Goal: Complete application form

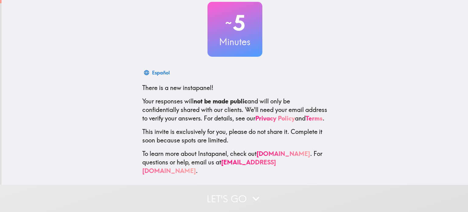
scroll to position [41, 0]
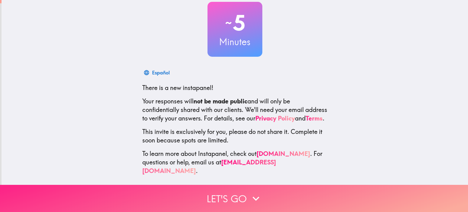
click at [253, 196] on icon "button" at bounding box center [256, 198] width 7 height 4
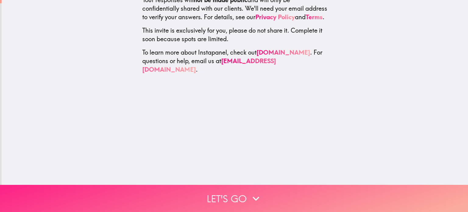
scroll to position [0, 0]
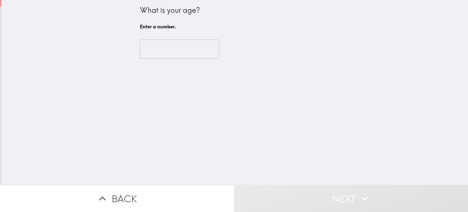
click at [153, 56] on input "number" at bounding box center [180, 49] width 80 height 19
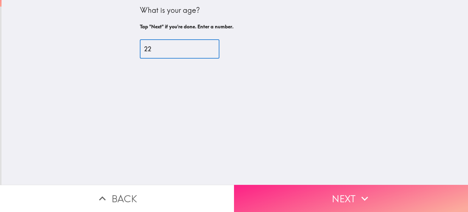
type input "22"
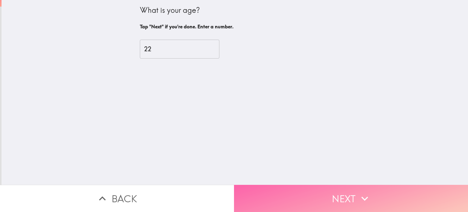
click at [329, 192] on button "Next" at bounding box center [351, 198] width 234 height 27
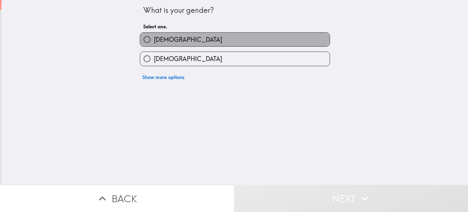
click at [176, 42] on label "[DEMOGRAPHIC_DATA]" at bounding box center [234, 40] width 189 height 14
click at [154, 42] on input "[DEMOGRAPHIC_DATA]" at bounding box center [147, 40] width 14 height 14
radio input "true"
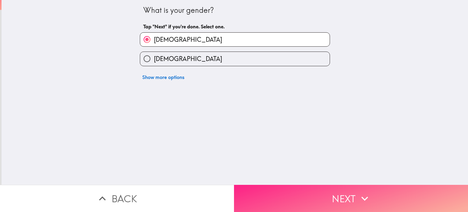
click at [329, 193] on button "Next" at bounding box center [351, 198] width 234 height 27
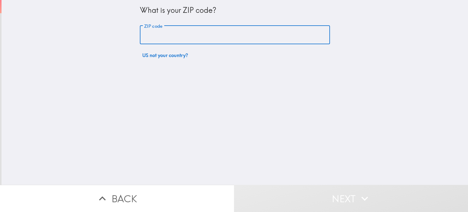
click at [162, 31] on input "ZIP code" at bounding box center [235, 35] width 190 height 19
type input "43025"
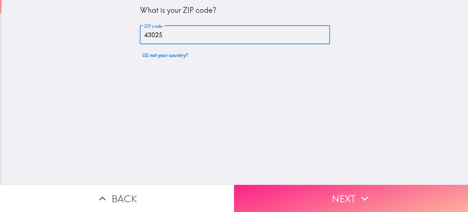
click at [345, 191] on button "Next" at bounding box center [351, 198] width 234 height 27
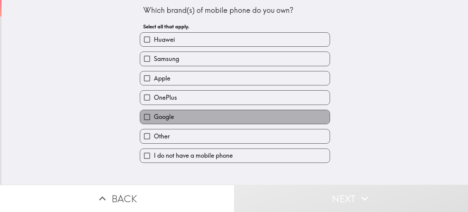
click at [172, 115] on label "Google" at bounding box center [234, 117] width 189 height 14
click at [154, 115] on input "Google" at bounding box center [147, 117] width 14 height 14
checkbox input "true"
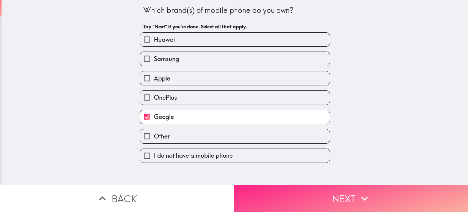
click at [337, 199] on button "Next" at bounding box center [351, 198] width 234 height 27
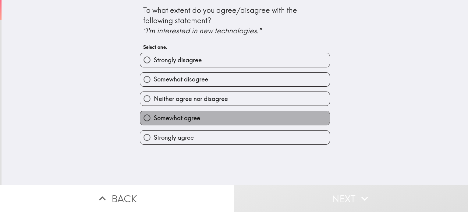
click at [189, 122] on label "Somewhat agree" at bounding box center [234, 118] width 189 height 14
click at [154, 122] on input "Somewhat agree" at bounding box center [147, 118] width 14 height 14
radio input "true"
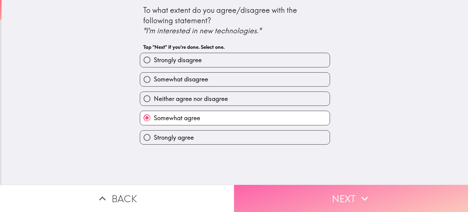
click at [301, 192] on button "Next" at bounding box center [351, 198] width 234 height 27
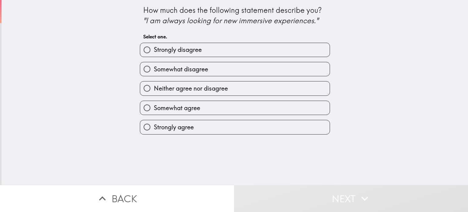
click at [178, 115] on div "Strongly agree" at bounding box center [232, 124] width 195 height 19
click at [181, 110] on span "Somewhat agree" at bounding box center [177, 108] width 46 height 9
click at [154, 110] on input "Somewhat agree" at bounding box center [147, 108] width 14 height 14
radio input "true"
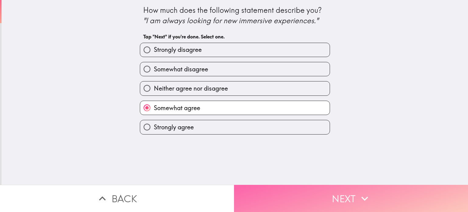
click at [317, 190] on button "Next" at bounding box center [351, 198] width 234 height 27
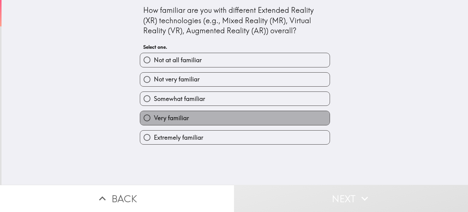
drag, startPoint x: 182, startPoint y: 119, endPoint x: 182, endPoint y: 123, distance: 3.7
click at [182, 120] on span "Very familiar" at bounding box center [171, 118] width 35 height 9
click at [154, 120] on input "Very familiar" at bounding box center [147, 118] width 14 height 14
radio input "true"
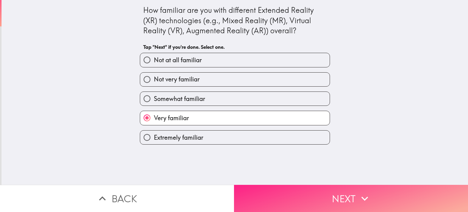
click at [315, 199] on button "Next" at bounding box center [351, 198] width 234 height 27
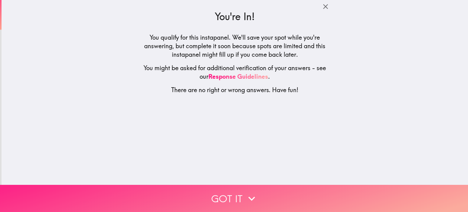
click at [217, 186] on button "Got it" at bounding box center [234, 198] width 468 height 27
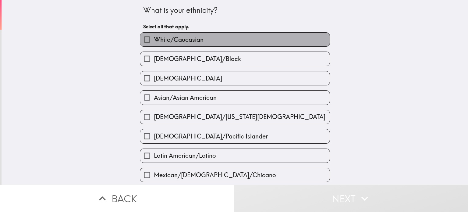
click at [170, 41] on span "White/Caucasian" at bounding box center [179, 39] width 50 height 9
click at [154, 41] on input "White/Caucasian" at bounding box center [147, 40] width 14 height 14
checkbox input "true"
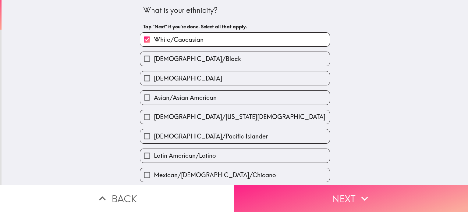
click at [296, 194] on button "Next" at bounding box center [351, 198] width 234 height 27
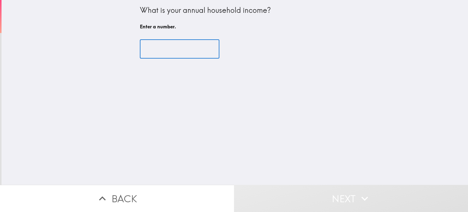
click at [165, 57] on input "number" at bounding box center [180, 49] width 80 height 19
type input "4"
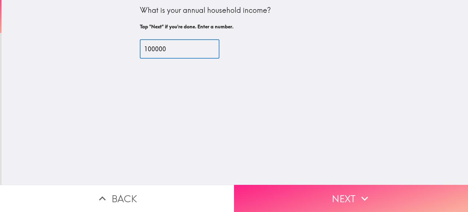
type input "100000"
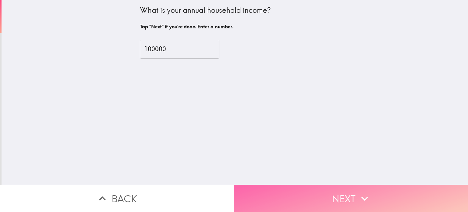
click at [342, 189] on button "Next" at bounding box center [351, 198] width 234 height 27
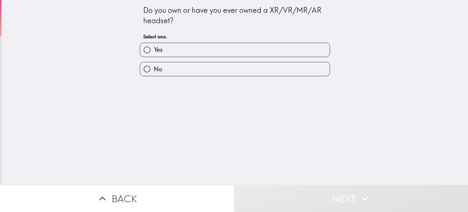
click at [158, 51] on label "Yes" at bounding box center [234, 50] width 189 height 14
click at [154, 51] on input "Yes" at bounding box center [147, 50] width 14 height 14
radio input "true"
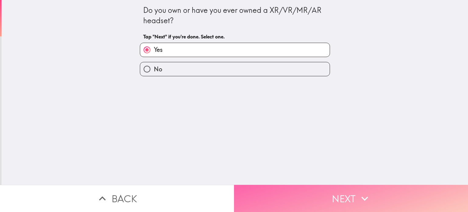
click at [313, 193] on button "Next" at bounding box center [351, 198] width 234 height 27
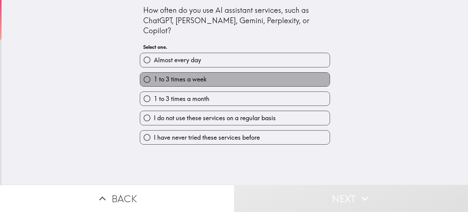
click at [193, 75] on span "1 to 3 times a week" at bounding box center [180, 79] width 53 height 9
click at [154, 73] on input "1 to 3 times a week" at bounding box center [147, 80] width 14 height 14
radio input "true"
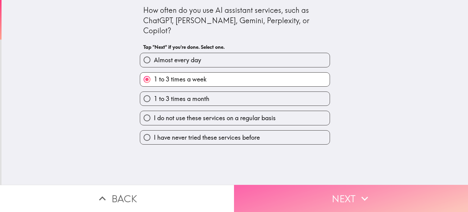
click at [314, 187] on button "Next" at bounding box center [351, 198] width 234 height 27
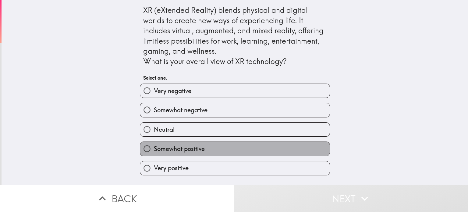
click at [171, 150] on span "Somewhat positive" at bounding box center [179, 148] width 51 height 9
click at [154, 150] on input "Somewhat positive" at bounding box center [147, 149] width 14 height 14
radio input "true"
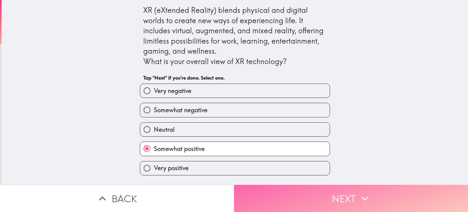
click at [274, 198] on button "Next" at bounding box center [351, 198] width 234 height 27
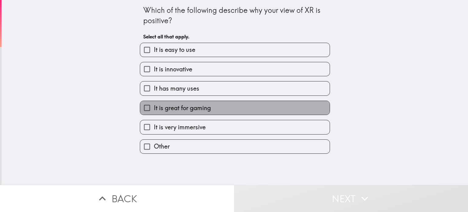
click at [172, 111] on span "It is great for gaming" at bounding box center [182, 108] width 57 height 9
click at [154, 111] on input "It is great for gaming" at bounding box center [147, 108] width 14 height 14
checkbox input "true"
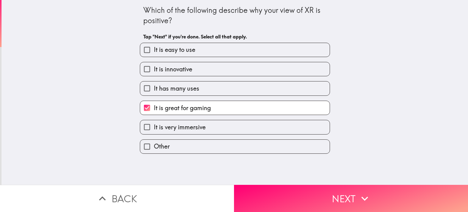
click at [173, 87] on span "It has many uses" at bounding box center [176, 88] width 45 height 9
click at [154, 87] on input "It has many uses" at bounding box center [147, 88] width 14 height 14
checkbox input "true"
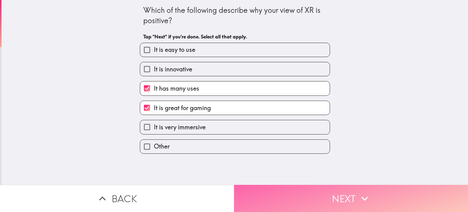
click at [322, 198] on button "Next" at bounding box center [351, 198] width 234 height 27
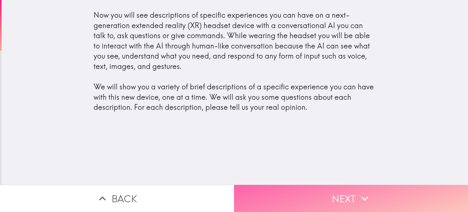
click at [362, 196] on icon "button" at bounding box center [364, 198] width 7 height 4
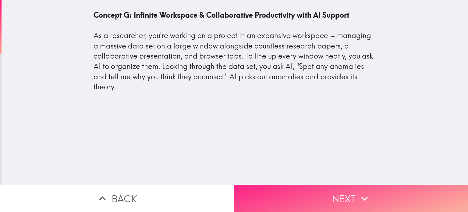
click at [314, 186] on button "Next" at bounding box center [351, 198] width 234 height 27
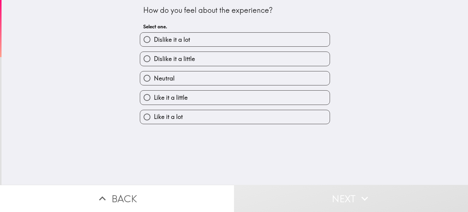
click at [189, 99] on label "Like it a little" at bounding box center [234, 97] width 189 height 14
click at [154, 99] on input "Like it a little" at bounding box center [147, 97] width 14 height 14
radio input "true"
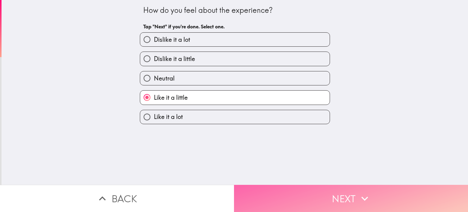
click at [337, 192] on button "Next" at bounding box center [351, 198] width 234 height 27
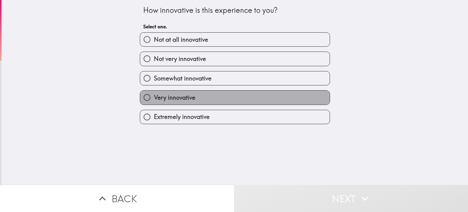
click at [182, 98] on span "Very innovative" at bounding box center [174, 97] width 41 height 9
click at [154, 98] on input "Very innovative" at bounding box center [147, 97] width 14 height 14
radio input "true"
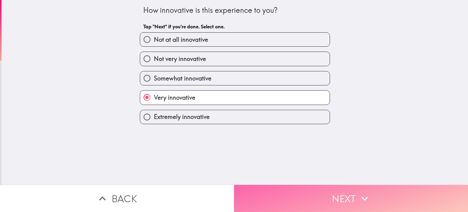
click at [332, 191] on button "Next" at bounding box center [351, 198] width 234 height 27
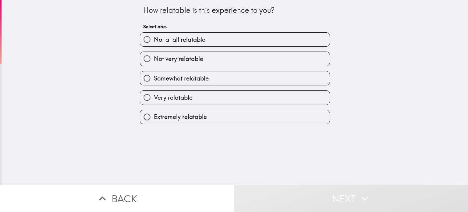
click at [177, 116] on span "Extremely relatable" at bounding box center [180, 116] width 53 height 9
click at [154, 116] on input "Extremely relatable" at bounding box center [147, 117] width 14 height 14
radio input "true"
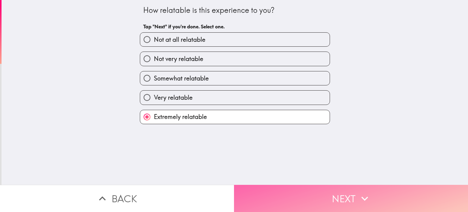
click at [318, 193] on button "Next" at bounding box center [351, 198] width 234 height 27
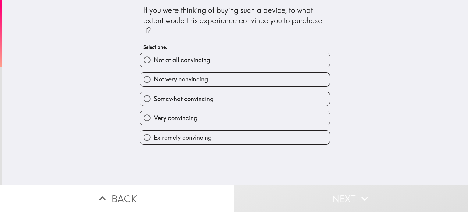
click at [187, 114] on span "Very convincing" at bounding box center [176, 118] width 44 height 9
click at [154, 114] on input "Very convincing" at bounding box center [147, 118] width 14 height 14
radio input "true"
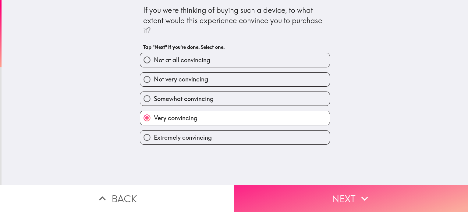
click at [358, 193] on icon "button" at bounding box center [364, 198] width 13 height 13
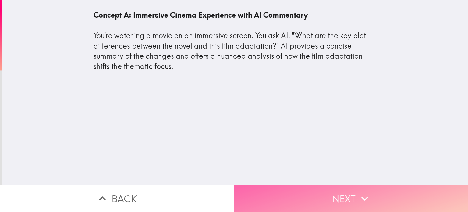
click at [322, 187] on button "Next" at bounding box center [351, 198] width 234 height 27
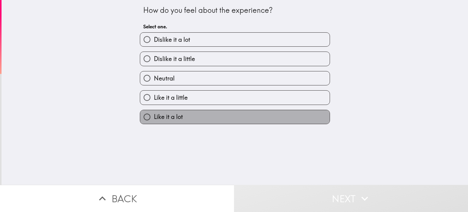
click at [172, 113] on span "Like it a lot" at bounding box center [168, 116] width 29 height 9
click at [154, 113] on input "Like it a lot" at bounding box center [147, 117] width 14 height 14
radio input "true"
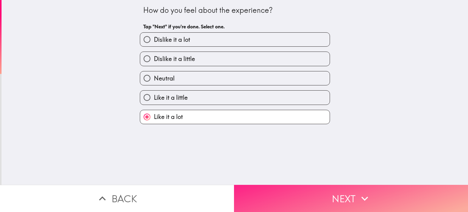
click at [296, 190] on button "Next" at bounding box center [351, 198] width 234 height 27
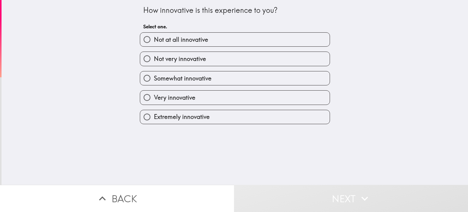
click at [173, 100] on span "Very innovative" at bounding box center [174, 97] width 41 height 9
click at [154, 100] on input "Very innovative" at bounding box center [147, 97] width 14 height 14
radio input "true"
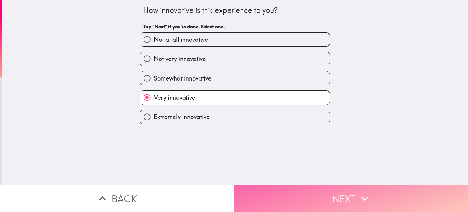
click at [300, 185] on button "Next" at bounding box center [351, 198] width 234 height 27
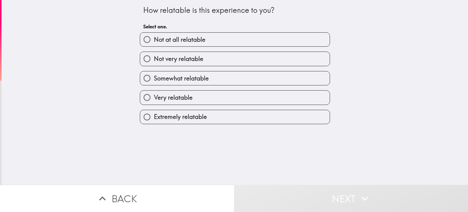
click at [185, 97] on span "Very relatable" at bounding box center [173, 97] width 39 height 9
click at [154, 97] on input "Very relatable" at bounding box center [147, 97] width 14 height 14
radio input "true"
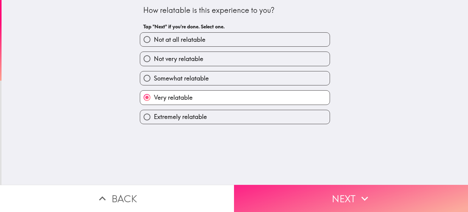
click at [346, 194] on button "Next" at bounding box center [351, 198] width 234 height 27
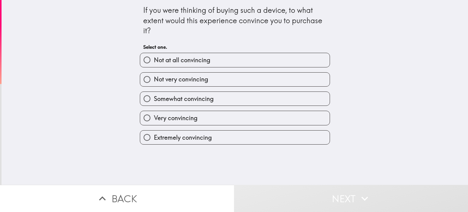
click at [189, 118] on span "Very convincing" at bounding box center [176, 118] width 44 height 9
click at [154, 118] on input "Very convincing" at bounding box center [147, 118] width 14 height 14
radio input "true"
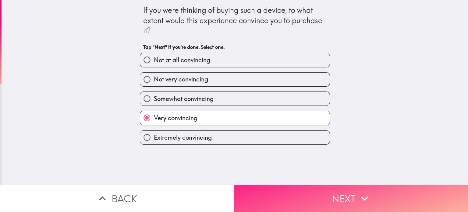
click at [322, 195] on button "Next" at bounding box center [351, 198] width 234 height 27
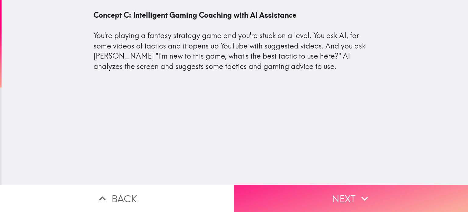
click at [341, 192] on button "Next" at bounding box center [351, 198] width 234 height 27
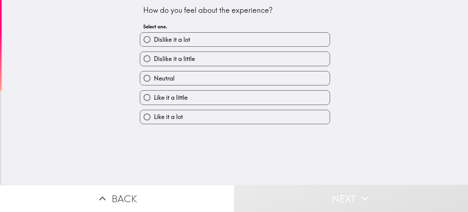
click at [179, 101] on label "Like it a little" at bounding box center [234, 97] width 189 height 14
click at [154, 101] on input "Like it a little" at bounding box center [147, 97] width 14 height 14
radio input "true"
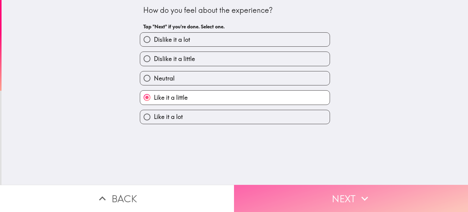
click at [342, 189] on button "Next" at bounding box center [351, 198] width 234 height 27
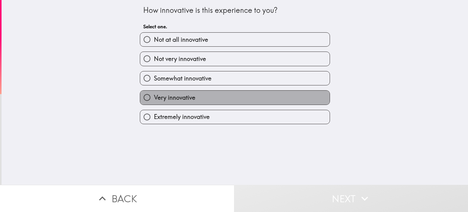
click at [163, 101] on span "Very innovative" at bounding box center [174, 97] width 41 height 9
click at [154, 101] on input "Very innovative" at bounding box center [147, 97] width 14 height 14
radio input "true"
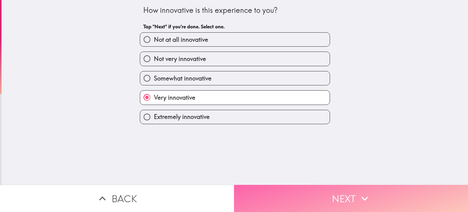
click at [336, 198] on button "Next" at bounding box center [351, 198] width 234 height 27
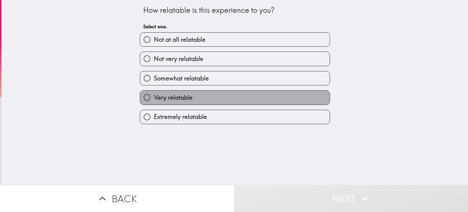
click at [168, 93] on span "Very relatable" at bounding box center [173, 97] width 39 height 9
click at [154, 93] on input "Very relatable" at bounding box center [147, 97] width 14 height 14
radio input "true"
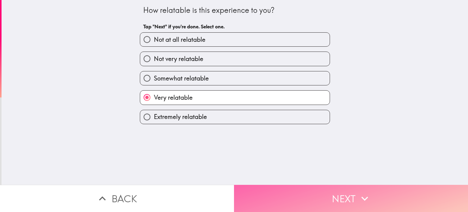
click at [346, 192] on button "Next" at bounding box center [351, 198] width 234 height 27
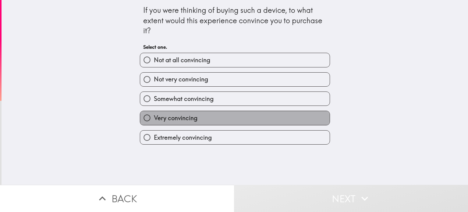
click at [171, 116] on span "Very convincing" at bounding box center [176, 118] width 44 height 9
click at [154, 116] on input "Very convincing" at bounding box center [147, 118] width 14 height 14
radio input "true"
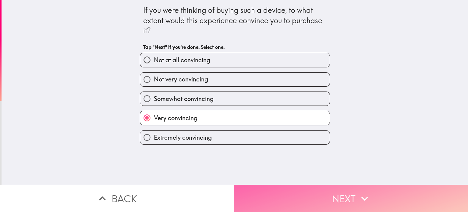
click at [341, 197] on button "Next" at bounding box center [351, 198] width 234 height 27
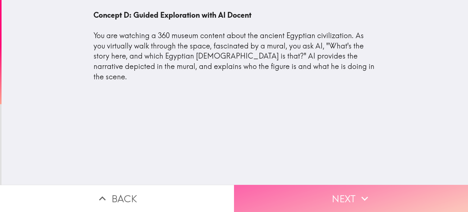
click at [332, 198] on button "Next" at bounding box center [351, 198] width 234 height 27
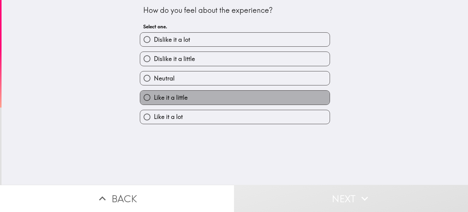
click at [178, 100] on span "Like it a little" at bounding box center [171, 97] width 34 height 9
click at [154, 100] on input "Like it a little" at bounding box center [147, 97] width 14 height 14
radio input "true"
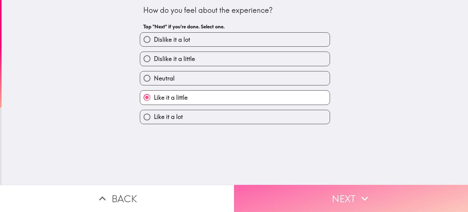
click at [325, 195] on button "Next" at bounding box center [351, 198] width 234 height 27
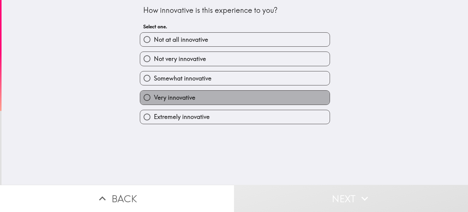
click at [172, 97] on span "Very innovative" at bounding box center [174, 97] width 41 height 9
click at [154, 97] on input "Very innovative" at bounding box center [147, 97] width 14 height 14
radio input "true"
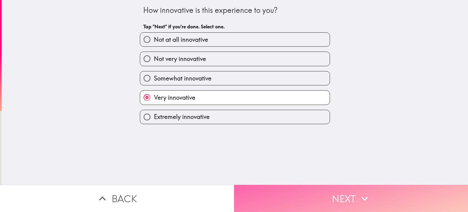
click at [318, 190] on button "Next" at bounding box center [351, 198] width 234 height 27
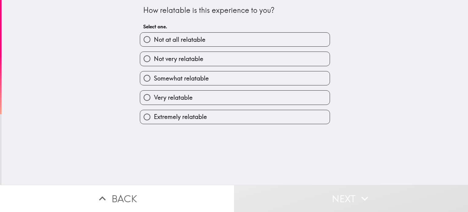
click at [165, 96] on span "Very relatable" at bounding box center [173, 97] width 39 height 9
click at [154, 96] on input "Very relatable" at bounding box center [147, 97] width 14 height 14
radio input "true"
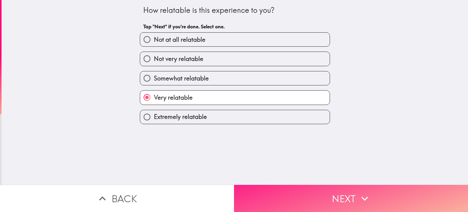
click at [320, 193] on button "Next" at bounding box center [351, 198] width 234 height 27
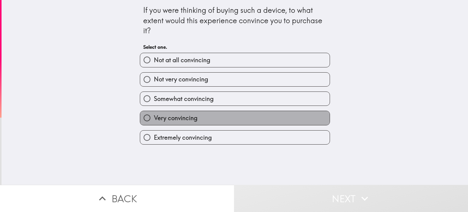
click at [189, 120] on span "Very convincing" at bounding box center [176, 118] width 44 height 9
click at [154, 120] on input "Very convincing" at bounding box center [147, 118] width 14 height 14
radio input "true"
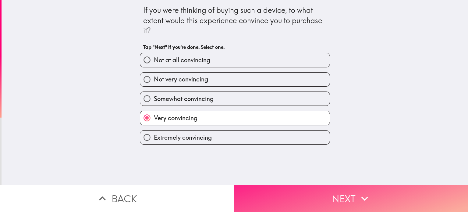
click at [318, 196] on button "Next" at bounding box center [351, 198] width 234 height 27
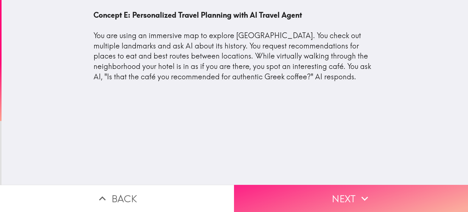
click at [328, 193] on button "Next" at bounding box center [351, 198] width 234 height 27
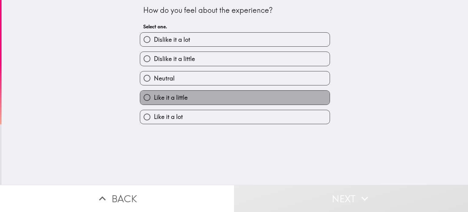
click at [180, 94] on span "Like it a little" at bounding box center [171, 97] width 34 height 9
click at [154, 94] on input "Like it a little" at bounding box center [147, 97] width 14 height 14
radio input "true"
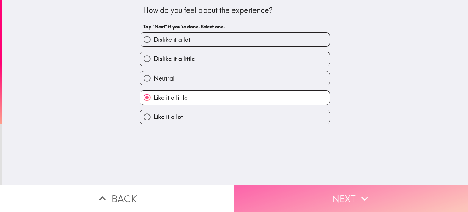
click at [324, 195] on button "Next" at bounding box center [351, 198] width 234 height 27
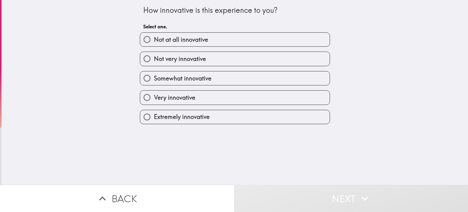
click at [193, 101] on label "Very innovative" at bounding box center [234, 97] width 189 height 14
click at [154, 101] on input "Very innovative" at bounding box center [147, 97] width 14 height 14
radio input "true"
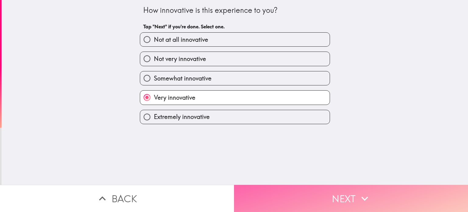
click at [334, 194] on button "Next" at bounding box center [351, 198] width 234 height 27
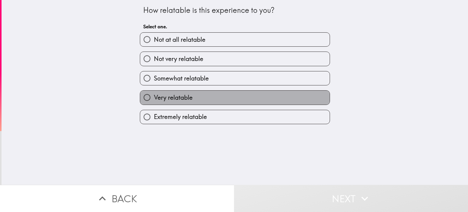
click at [186, 97] on span "Very relatable" at bounding box center [173, 97] width 39 height 9
click at [154, 97] on input "Very relatable" at bounding box center [147, 97] width 14 height 14
radio input "true"
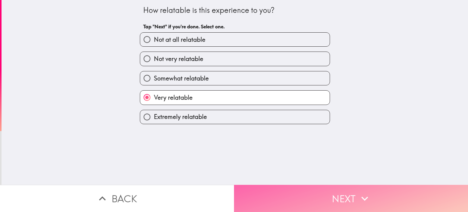
click at [317, 196] on button "Next" at bounding box center [351, 198] width 234 height 27
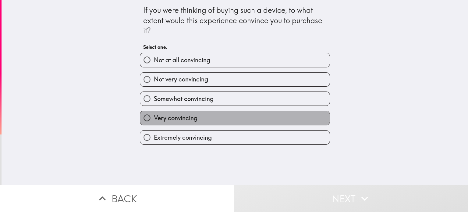
click at [196, 118] on label "Very convincing" at bounding box center [234, 118] width 189 height 14
click at [154, 118] on input "Very convincing" at bounding box center [147, 118] width 14 height 14
radio input "true"
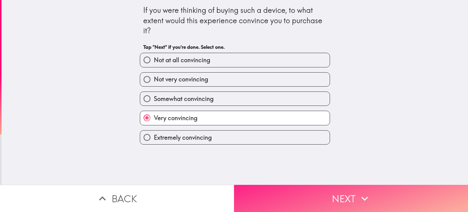
click at [331, 194] on button "Next" at bounding box center [351, 198] width 234 height 27
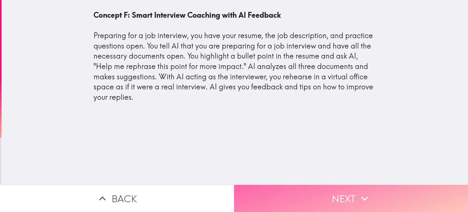
click at [314, 186] on button "Next" at bounding box center [351, 198] width 234 height 27
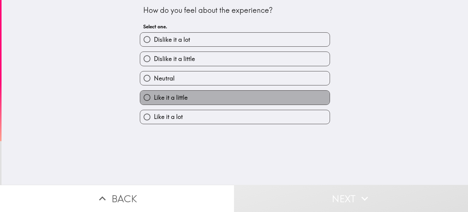
click at [182, 98] on span "Like it a little" at bounding box center [171, 97] width 34 height 9
click at [154, 98] on input "Like it a little" at bounding box center [147, 97] width 14 height 14
radio input "true"
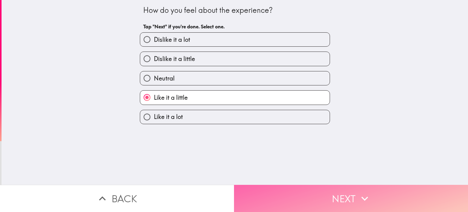
click at [323, 196] on button "Next" at bounding box center [351, 198] width 234 height 27
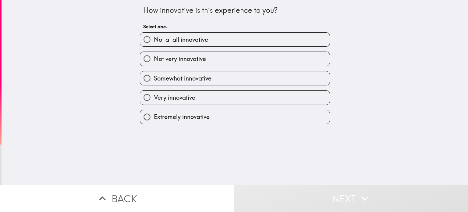
click at [183, 90] on div "Very innovative" at bounding box center [235, 97] width 190 height 14
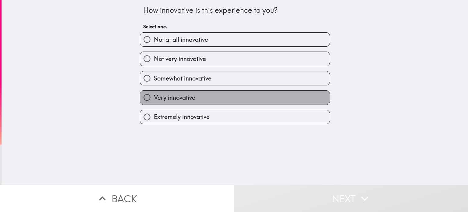
click at [187, 100] on span "Very innovative" at bounding box center [174, 97] width 41 height 9
click at [154, 100] on input "Very innovative" at bounding box center [147, 97] width 14 height 14
radio input "true"
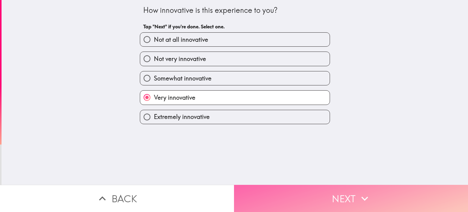
click at [335, 200] on button "Next" at bounding box center [351, 198] width 234 height 27
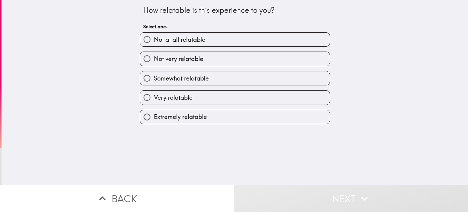
click at [183, 101] on span "Very relatable" at bounding box center [173, 97] width 39 height 9
click at [154, 101] on input "Very relatable" at bounding box center [147, 97] width 14 height 14
radio input "true"
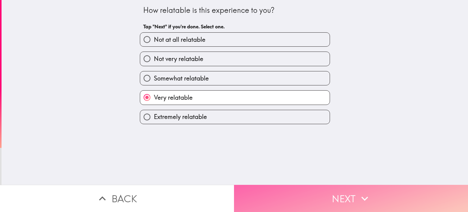
click at [328, 195] on button "Next" at bounding box center [351, 198] width 234 height 27
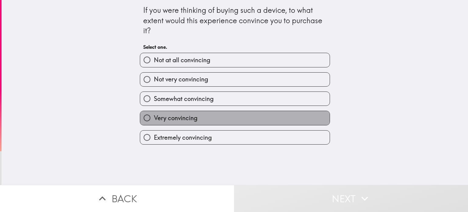
click at [191, 118] on span "Very convincing" at bounding box center [176, 118] width 44 height 9
click at [154, 118] on input "Very convincing" at bounding box center [147, 118] width 14 height 14
radio input "true"
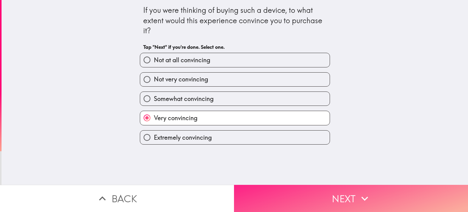
click at [336, 194] on button "Next" at bounding box center [351, 198] width 234 height 27
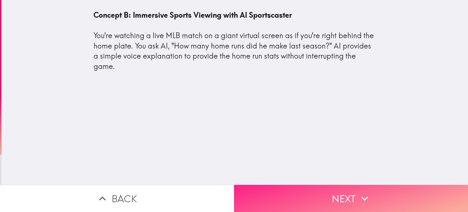
click at [329, 189] on button "Next" at bounding box center [351, 198] width 234 height 27
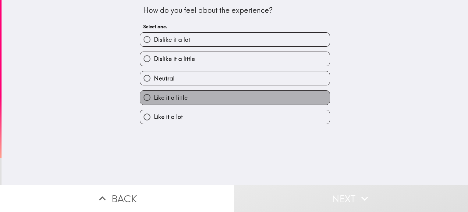
click at [167, 101] on span "Like it a little" at bounding box center [171, 97] width 34 height 9
click at [154, 101] on input "Like it a little" at bounding box center [147, 97] width 14 height 14
radio input "true"
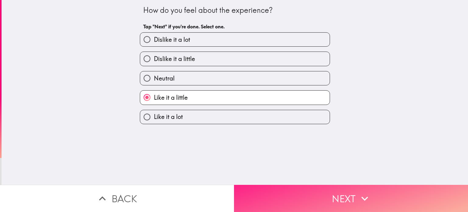
click at [323, 190] on button "Next" at bounding box center [351, 198] width 234 height 27
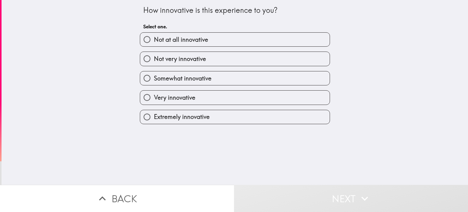
click at [184, 97] on span "Very innovative" at bounding box center [174, 97] width 41 height 9
click at [154, 97] on input "Very innovative" at bounding box center [147, 97] width 14 height 14
radio input "true"
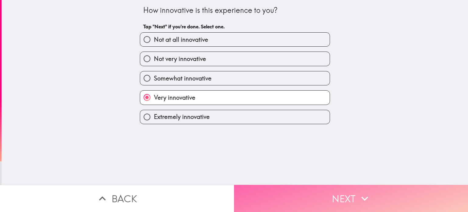
click at [317, 197] on button "Next" at bounding box center [351, 198] width 234 height 27
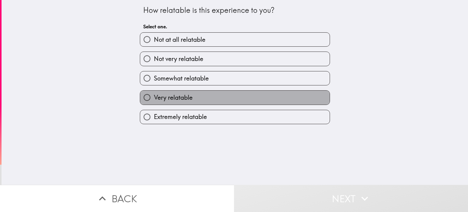
click at [178, 101] on label "Very relatable" at bounding box center [234, 97] width 189 height 14
click at [154, 101] on input "Very relatable" at bounding box center [147, 97] width 14 height 14
radio input "true"
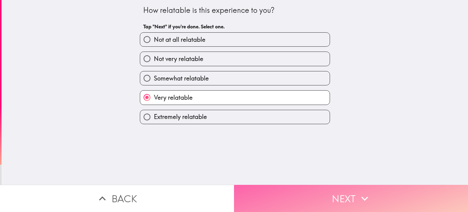
click at [337, 196] on button "Next" at bounding box center [351, 198] width 234 height 27
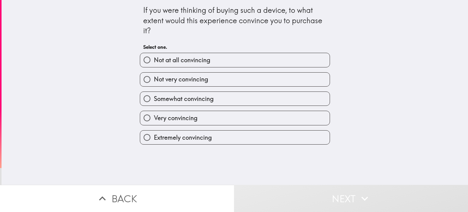
click at [188, 117] on span "Very convincing" at bounding box center [176, 118] width 44 height 9
click at [154, 117] on input "Very convincing" at bounding box center [147, 118] width 14 height 14
radio input "true"
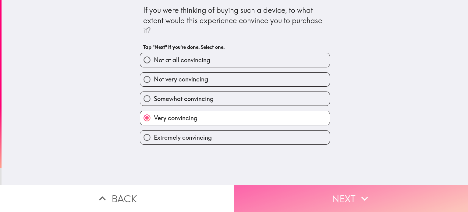
click at [327, 199] on button "Next" at bounding box center [351, 198] width 234 height 27
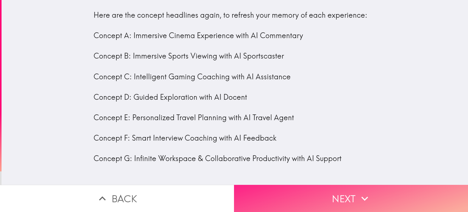
click at [321, 191] on button "Next" at bounding box center [351, 198] width 234 height 27
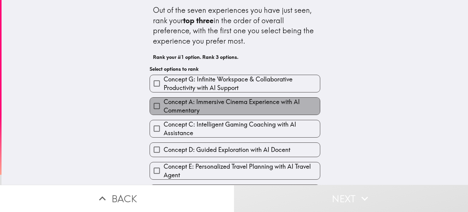
click at [193, 106] on span "Concept A: Immersive Cinema Experience with AI Commentary" at bounding box center [242, 105] width 156 height 17
click at [164, 106] on input "Concept A: Immersive Cinema Experience with AI Commentary" at bounding box center [157, 106] width 14 height 14
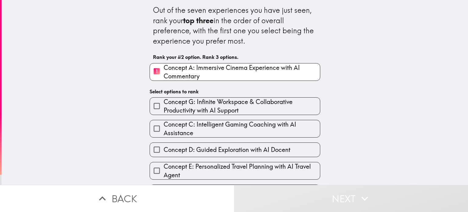
click at [203, 128] on span "Concept C: Intelligent Gaming Coaching with AI Assistance" at bounding box center [242, 128] width 156 height 17
click at [164, 128] on input "Concept C: Intelligent Gaming Coaching with AI Assistance" at bounding box center [157, 129] width 14 height 14
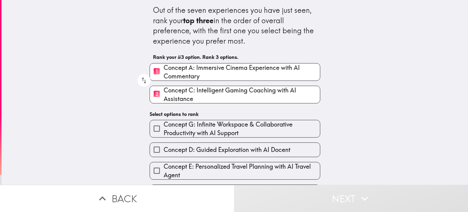
click at [215, 158] on div "Concept E: Personalized Travel Planning with AI Travel Agent" at bounding box center [232, 168] width 175 height 23
click at [213, 171] on span "Concept E: Personalized Travel Planning with AI Travel Agent" at bounding box center [242, 170] width 156 height 17
click at [164, 171] on input "Concept E: Personalized Travel Planning with AI Travel Agent" at bounding box center [157, 171] width 14 height 14
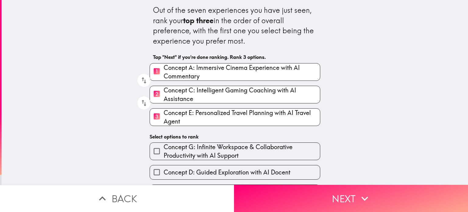
click at [211, 154] on span "Concept G: Infinite Workspace & Collaborative Productivity with AI Support" at bounding box center [242, 151] width 156 height 17
click at [164, 154] on input "Concept G: Infinite Workspace & Collaborative Productivity with AI Support" at bounding box center [157, 151] width 14 height 14
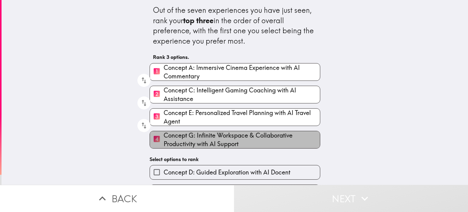
click at [221, 140] on span "Concept G: Infinite Workspace & Collaborative Productivity with AI Support" at bounding box center [242, 139] width 156 height 17
click at [164, 140] on input "4 Concept G: Infinite Workspace & Collaborative Productivity with AI Support" at bounding box center [157, 139] width 14 height 15
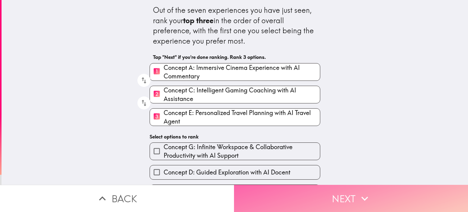
click at [305, 198] on button "Next" at bounding box center [351, 198] width 234 height 27
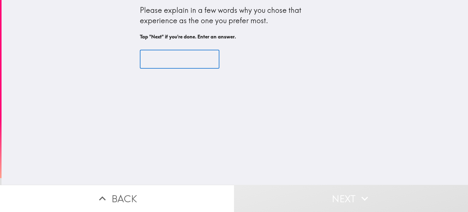
click at [162, 61] on input "text" at bounding box center [180, 59] width 80 height 19
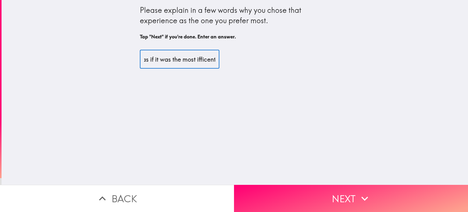
scroll to position [0, 46]
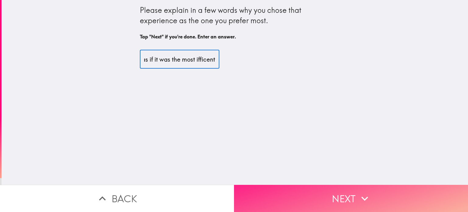
type input "becuase i feel as if it was the most ifficent"
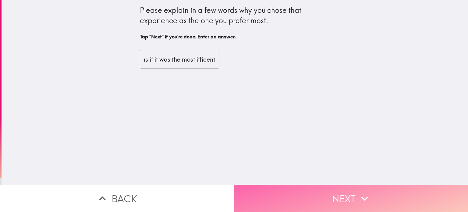
click at [313, 203] on button "Next" at bounding box center [351, 198] width 234 height 27
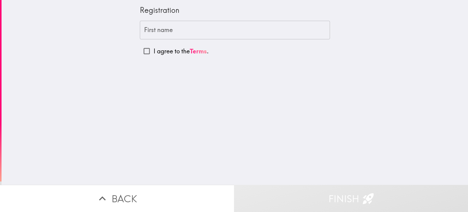
click at [187, 32] on input "First name" at bounding box center [235, 30] width 190 height 19
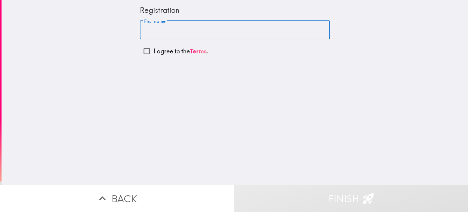
type input "mckaija"
click at [141, 51] on input "I agree to the Terms ." at bounding box center [147, 51] width 14 height 14
checkbox input "true"
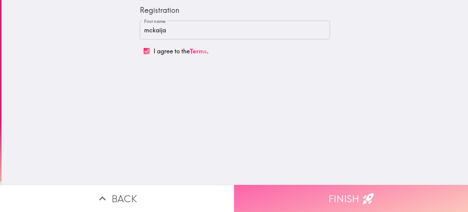
click at [357, 196] on button "Finish" at bounding box center [351, 198] width 234 height 27
